Goal: Task Accomplishment & Management: Manage account settings

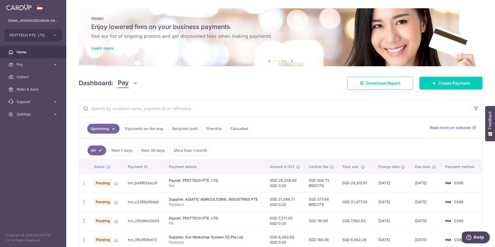
scroll to position [78, 0]
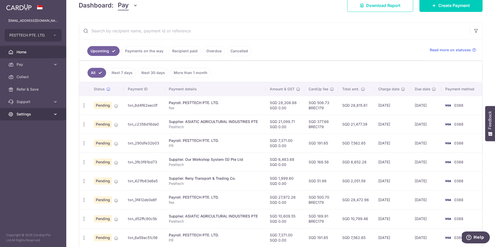
click at [41, 114] on span "Settings" at bounding box center [34, 114] width 34 height 5
click at [31, 141] on span "Logout" at bounding box center [34, 139] width 34 height 5
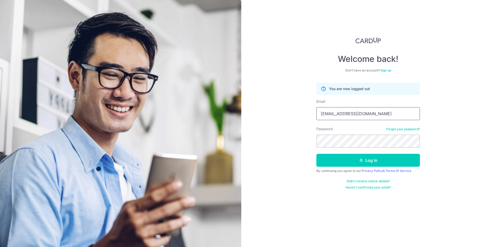
drag, startPoint x: 0, startPoint y: 0, endPoint x: 279, endPoint y: 116, distance: 302.2
click at [279, 116] on div "Welcome back! Don’t have an account? Sign up You are now logged out Email pc@pe…" at bounding box center [368, 123] width 254 height 247
type input "[EMAIL_ADDRESS][DOMAIN_NAME]"
click at [343, 156] on button "Log in" at bounding box center [369, 160] width 104 height 13
